Goal: Task Accomplishment & Management: Manage account settings

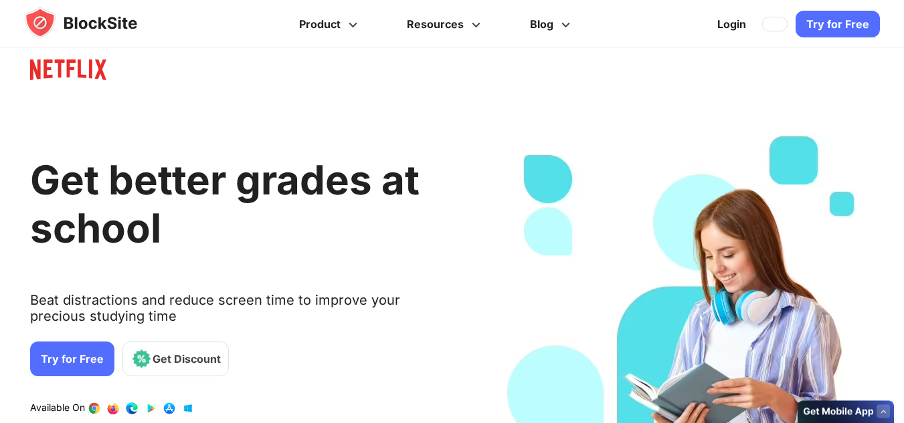
scroll to position [811, 0]
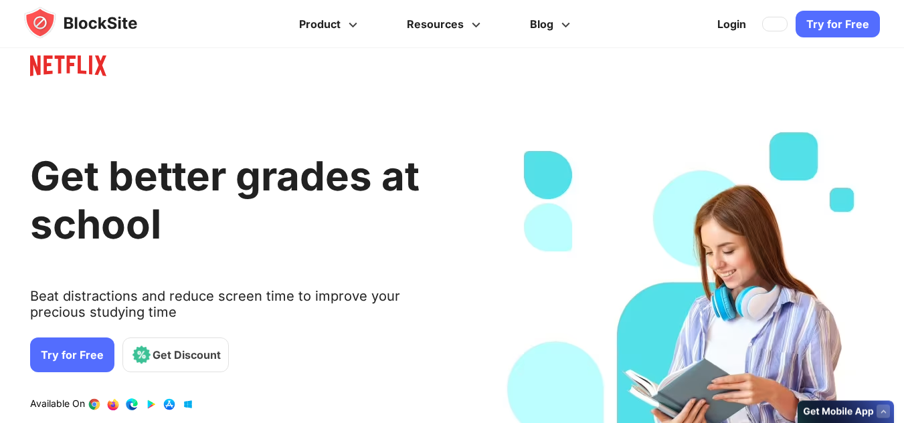
click at [56, 353] on link "Try for Free" at bounding box center [72, 355] width 84 height 35
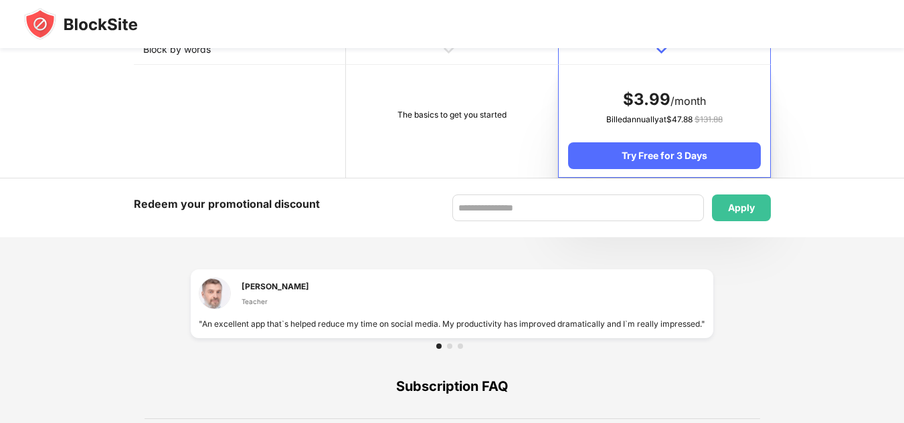
scroll to position [948, 0]
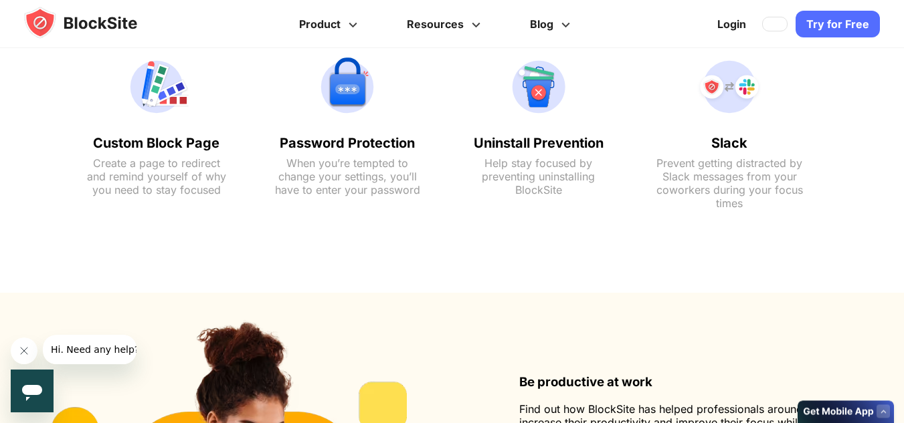
scroll to position [2369, 0]
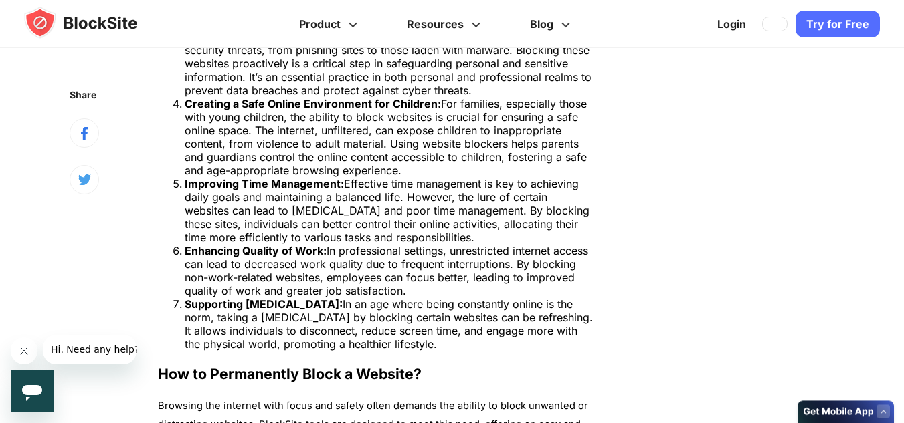
scroll to position [2089, 0]
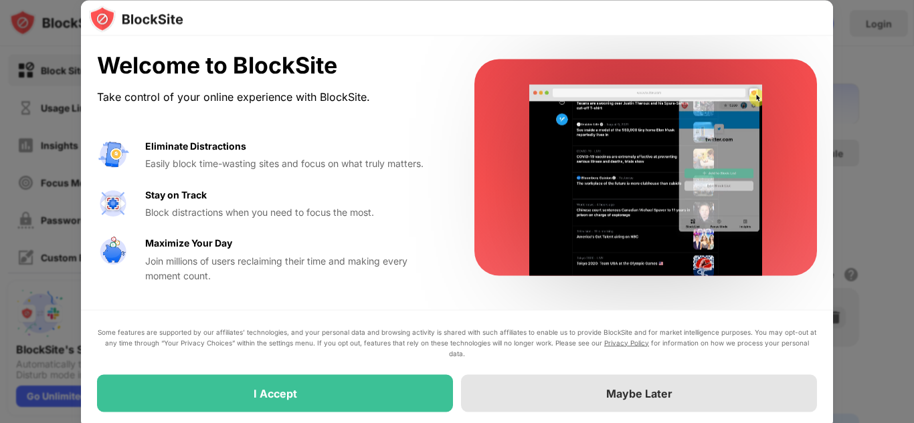
click at [617, 389] on div "Maybe Later" at bounding box center [639, 393] width 66 height 13
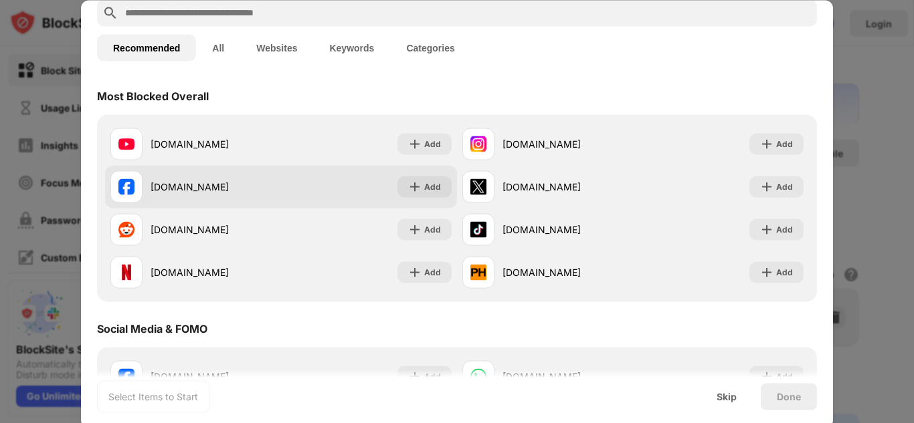
scroll to position [67, 0]
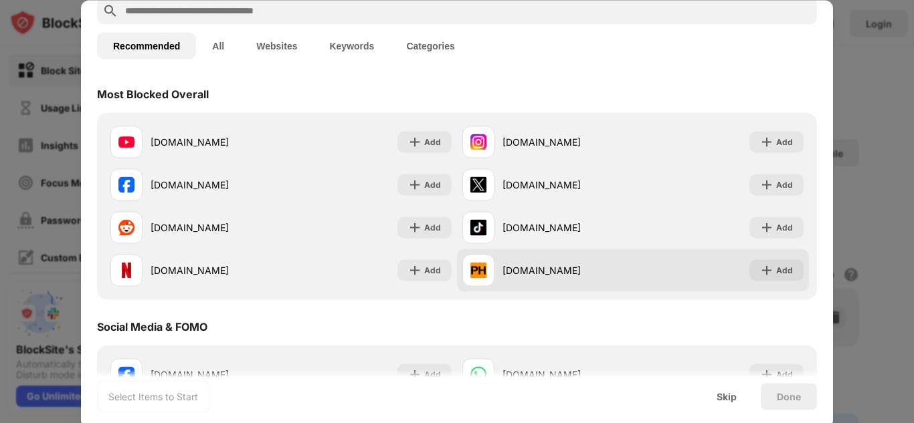
click at [611, 269] on div "pornhub.com" at bounding box center [567, 271] width 130 height 14
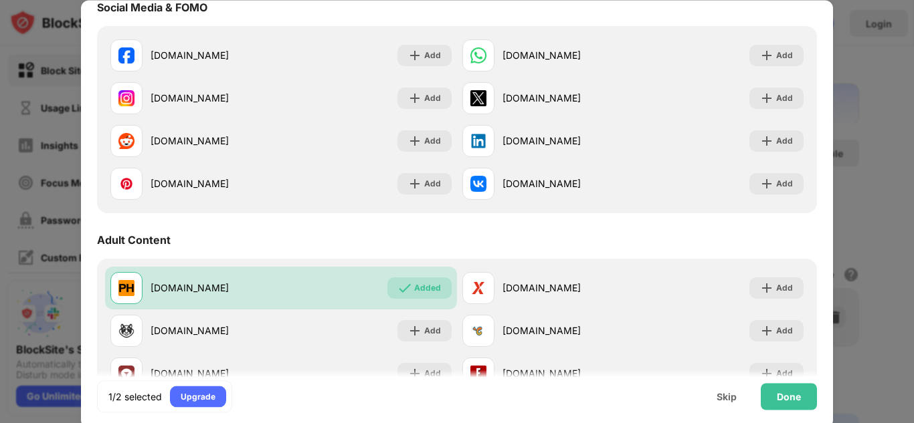
scroll to position [442, 0]
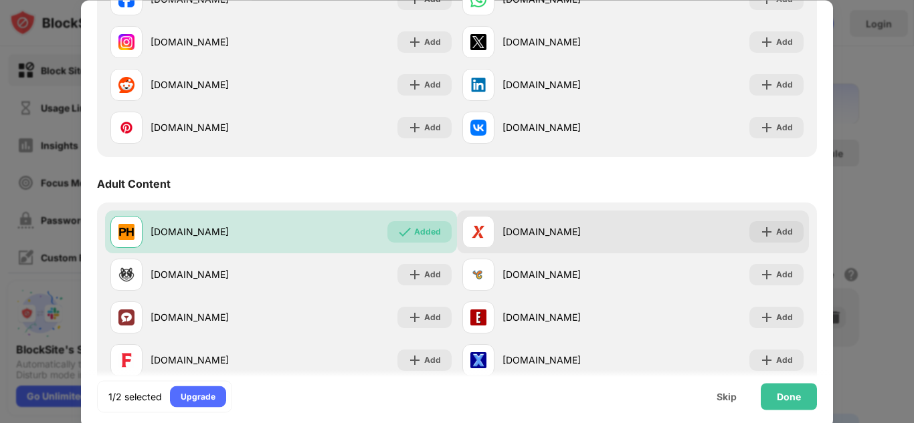
click at [496, 239] on div "xvideos.com" at bounding box center [547, 232] width 171 height 32
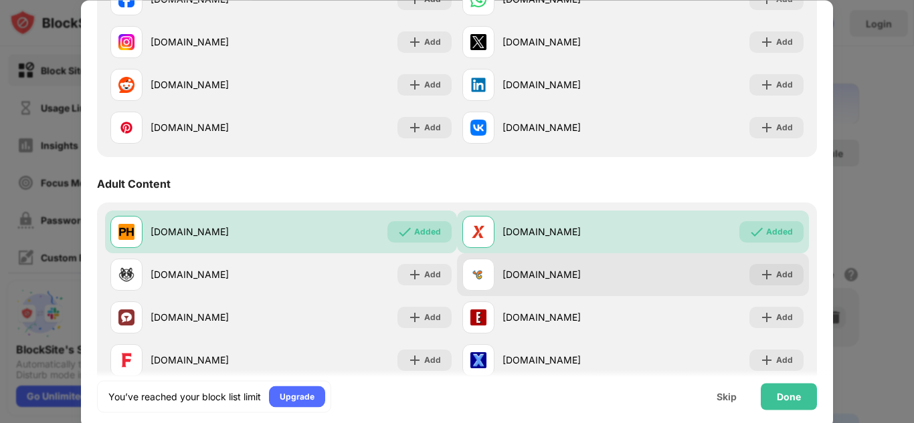
click at [495, 278] on div "chaturbate.com" at bounding box center [547, 275] width 171 height 32
click at [776, 277] on div "Add" at bounding box center [784, 274] width 17 height 13
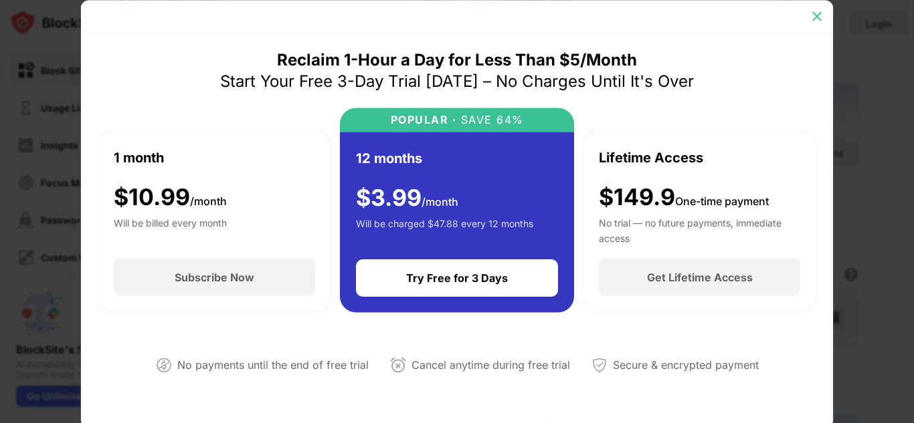
click at [816, 13] on img at bounding box center [816, 15] width 13 height 13
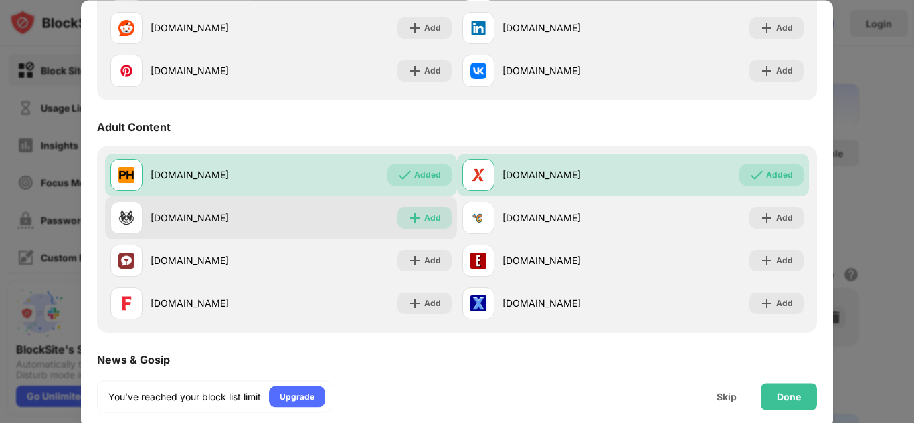
click at [425, 219] on div "Add" at bounding box center [432, 217] width 17 height 13
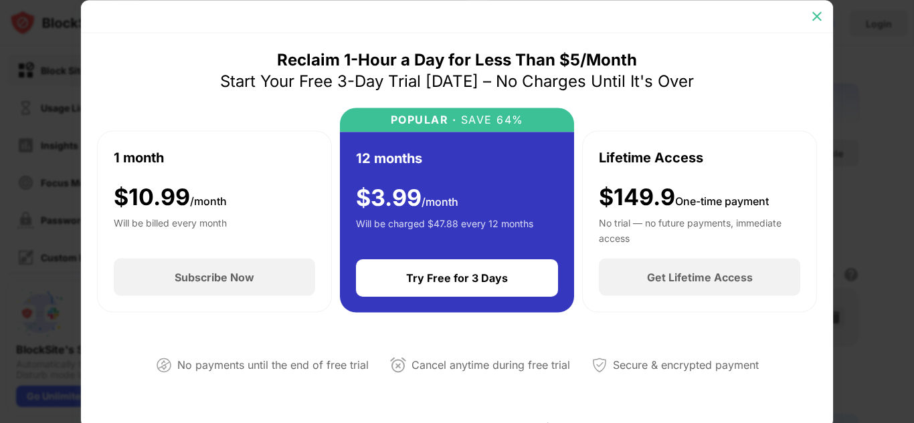
click at [820, 19] on img at bounding box center [816, 15] width 13 height 13
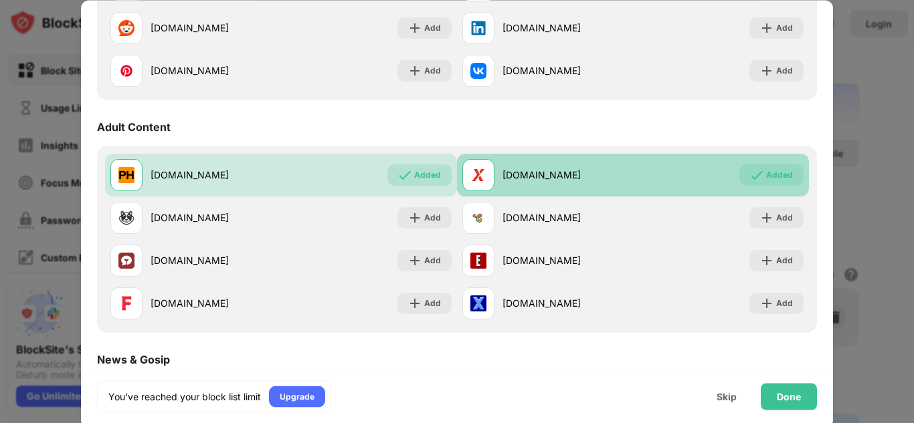
click at [579, 174] on div "xvideos.com" at bounding box center [567, 176] width 130 height 14
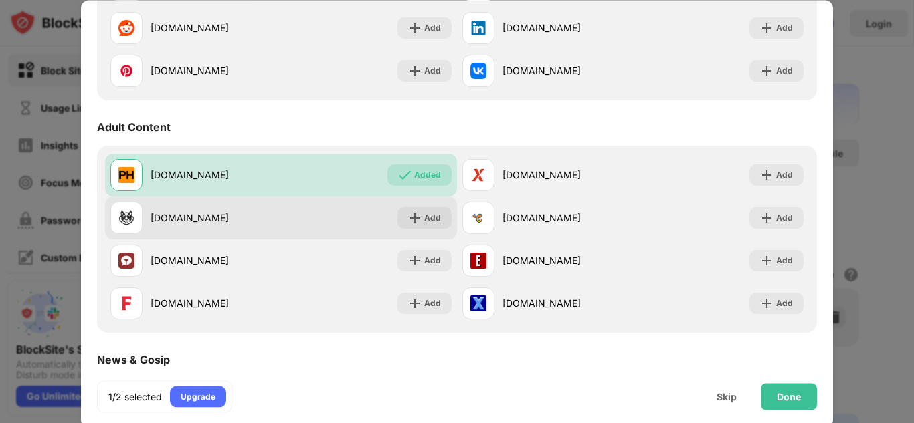
click at [312, 223] on div "xhamster.com Add" at bounding box center [281, 218] width 352 height 43
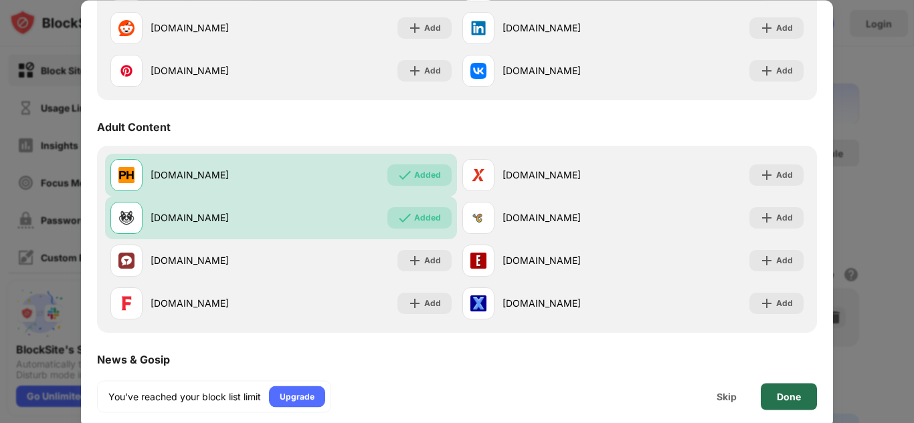
click at [792, 389] on div "Done" at bounding box center [789, 396] width 56 height 27
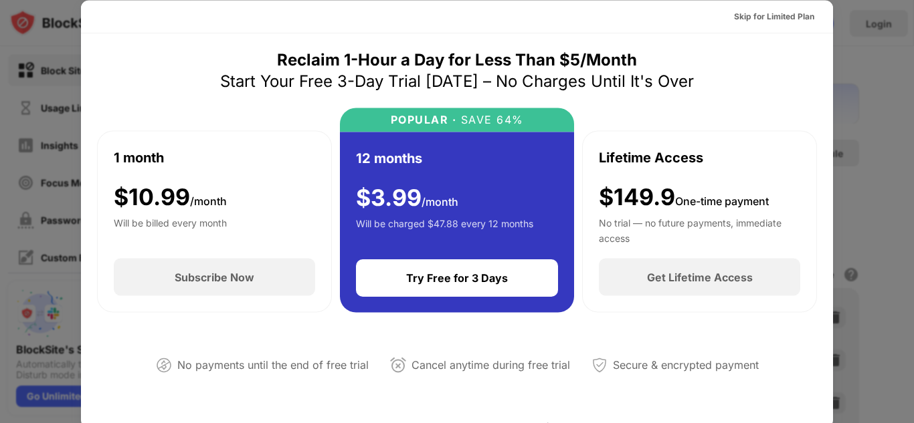
scroll to position [3, 0]
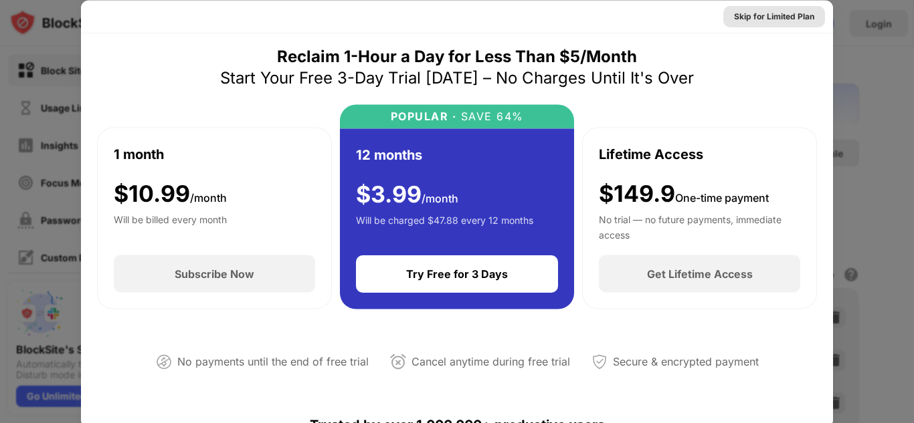
click at [763, 17] on div "Skip for Limited Plan" at bounding box center [774, 15] width 80 height 13
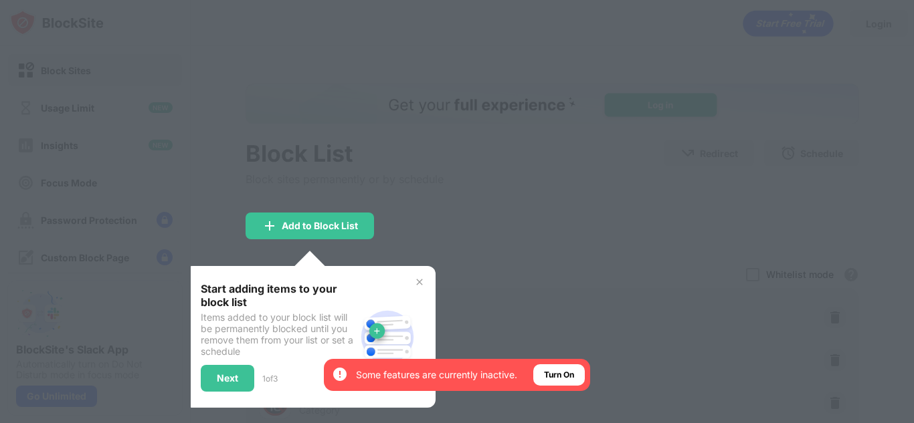
scroll to position [0, 0]
click at [297, 234] on div "Add to Block List" at bounding box center [309, 226] width 128 height 27
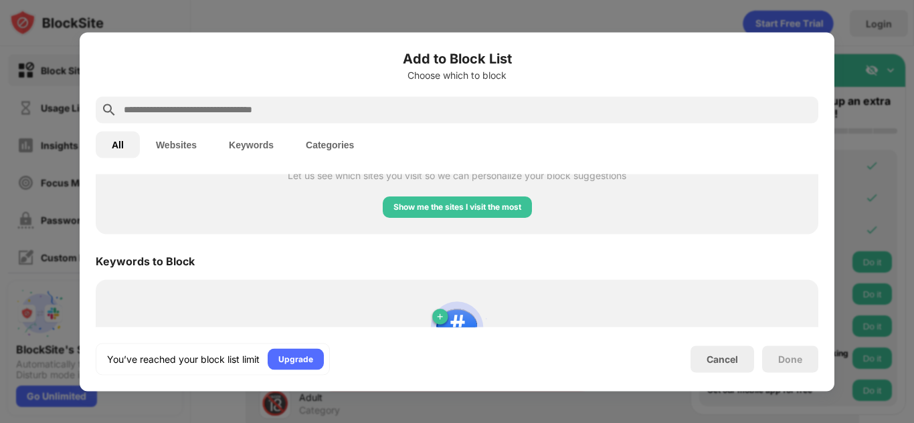
scroll to position [655, 0]
click at [311, 2] on div at bounding box center [457, 211] width 914 height 423
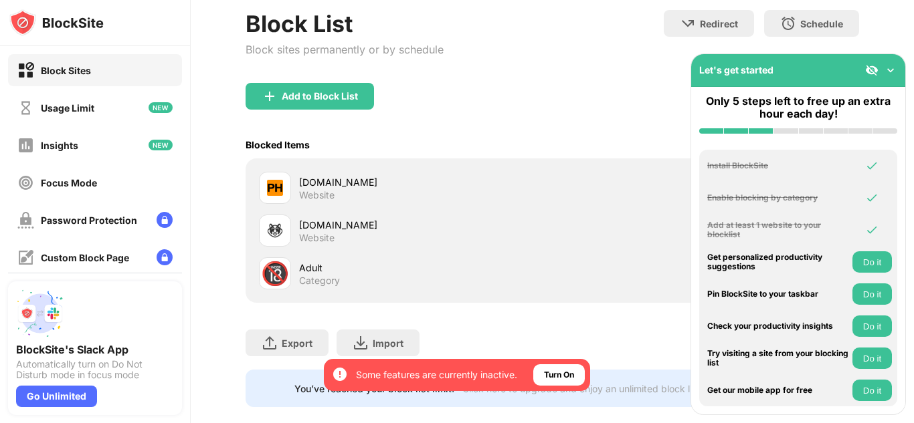
scroll to position [161, 0]
